Goal: Task Accomplishment & Management: Manage account settings

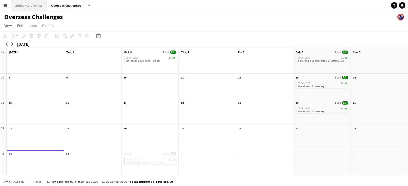
click at [34, 9] on button "2025 UK Challenges Close" at bounding box center [29, 5] width 36 height 10
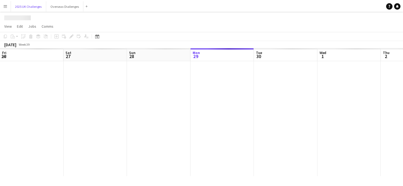
scroll to position [0, 128]
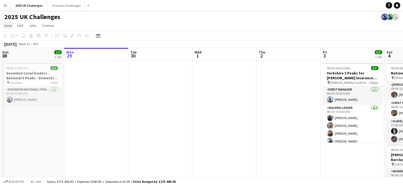
click at [12, 26] on link "View" at bounding box center [8, 25] width 12 height 7
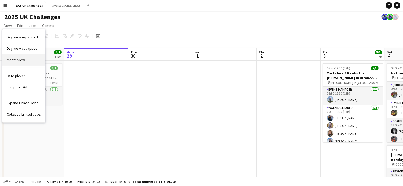
click at [23, 58] on span "Month view" at bounding box center [16, 59] width 18 height 5
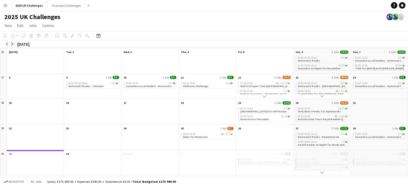
click at [13, 46] on button "arrow-right" at bounding box center [12, 43] width 5 height 5
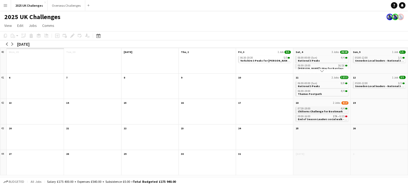
click at [343, 111] on app-month-view-job-card "07:30-19:00 4/4 Chilterns Challenge for Bookmark" at bounding box center [321, 110] width 53 height 7
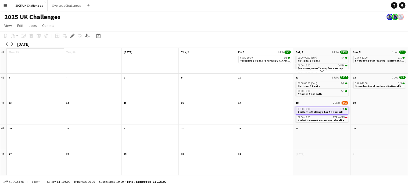
click at [319, 101] on app-month-view-date-header "18 2 Jobs 4/19" at bounding box center [321, 102] width 57 height 7
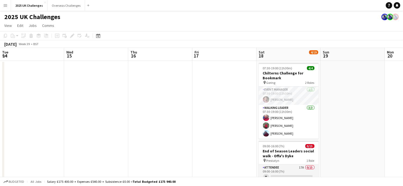
scroll to position [0, 185]
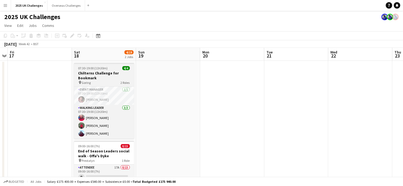
click at [110, 77] on h3 "Chilterns Challenge for Bookmark" at bounding box center [104, 76] width 60 height 10
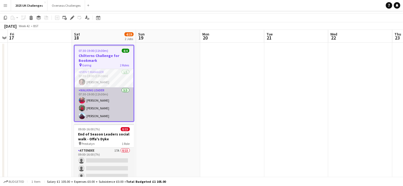
scroll to position [0, 0]
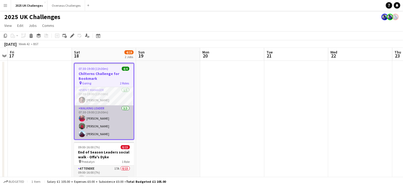
click at [117, 119] on app-card-role "Walking Leader [DATE] 07:30-19:00 (11h30m) [PERSON_NAME] [PERSON_NAME] [PERSON_…" at bounding box center [104, 122] width 59 height 34
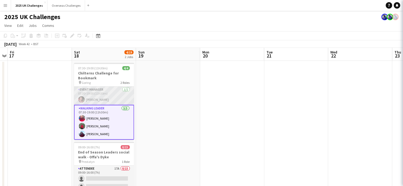
click at [117, 92] on app-card-role "Event Manager [DATE] 07:30-19:00 (11h30m) [PERSON_NAME]" at bounding box center [104, 95] width 60 height 18
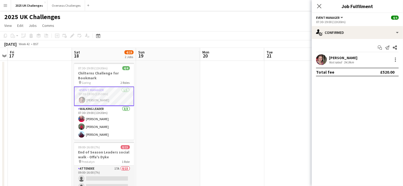
click at [294, 35] on app-toolbar "Copy Paste Paste Ctrl+V Paste with crew Ctrl+Shift+V Paste linked Job [GEOGRAPH…" at bounding box center [201, 35] width 403 height 9
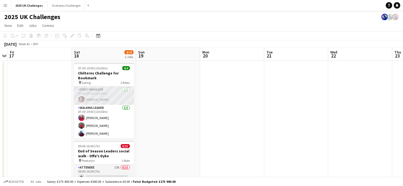
click at [81, 103] on app-card-role "Event Manager [DATE] 07:30-19:00 (11h30m) [PERSON_NAME]" at bounding box center [104, 95] width 60 height 18
